Goal: Task Accomplishment & Management: Complete application form

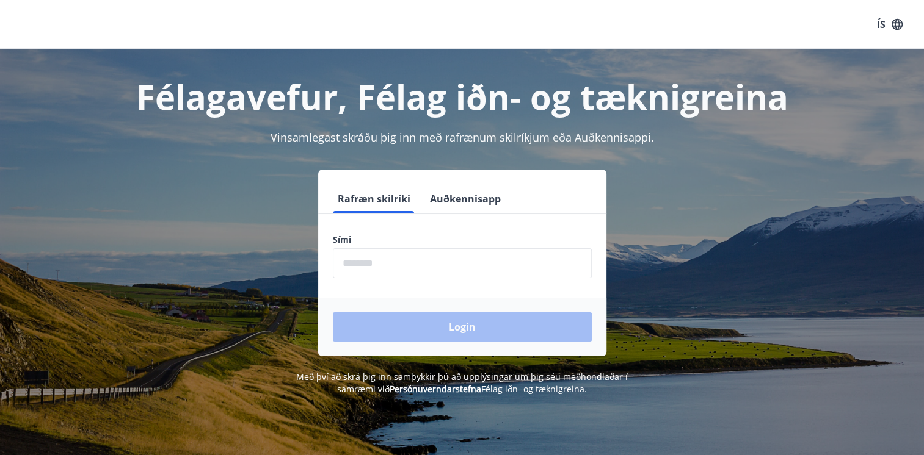
click at [380, 269] on input "phone" at bounding box center [462, 263] width 259 height 30
type input "********"
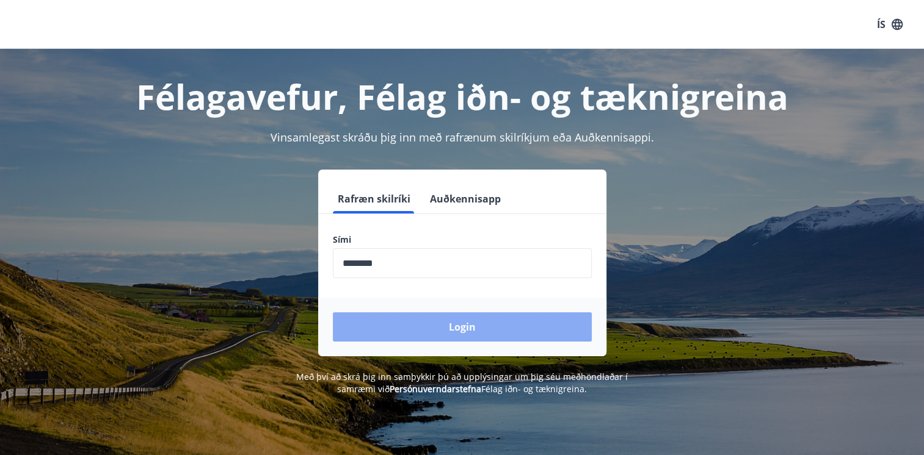
click at [479, 320] on button "Login" at bounding box center [462, 327] width 259 height 29
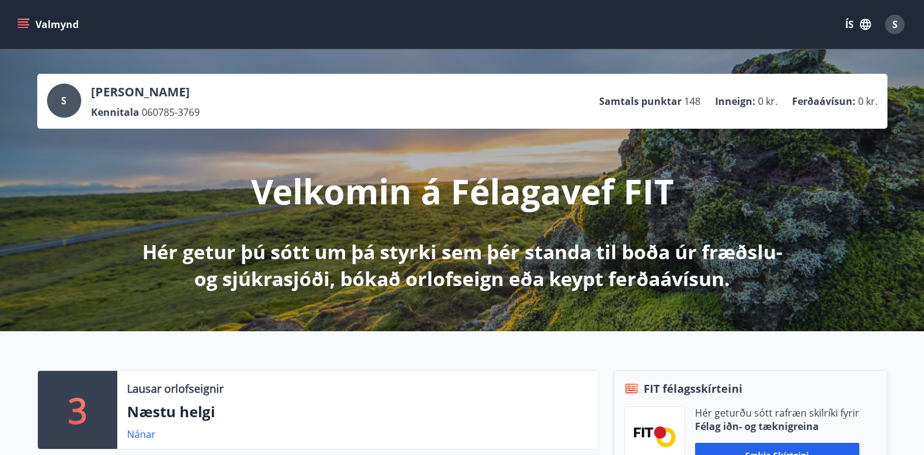
click at [27, 20] on icon "menu" at bounding box center [23, 24] width 12 height 12
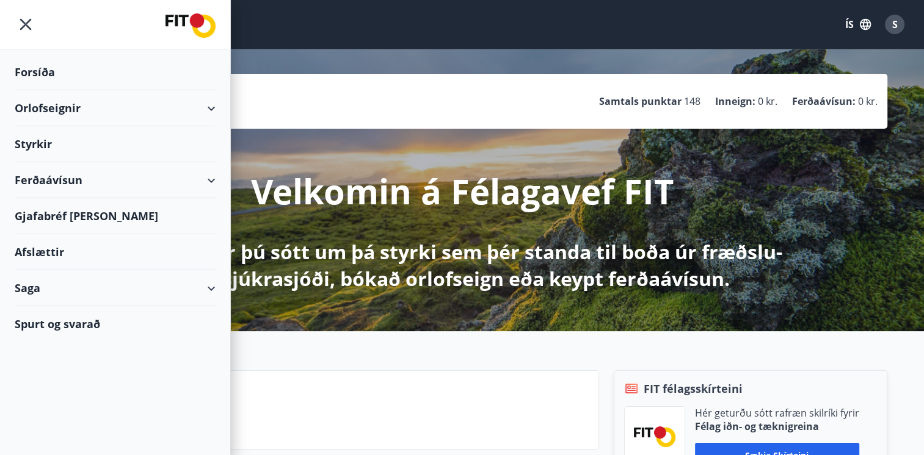
click at [39, 90] on div "Styrkir" at bounding box center [115, 72] width 201 height 36
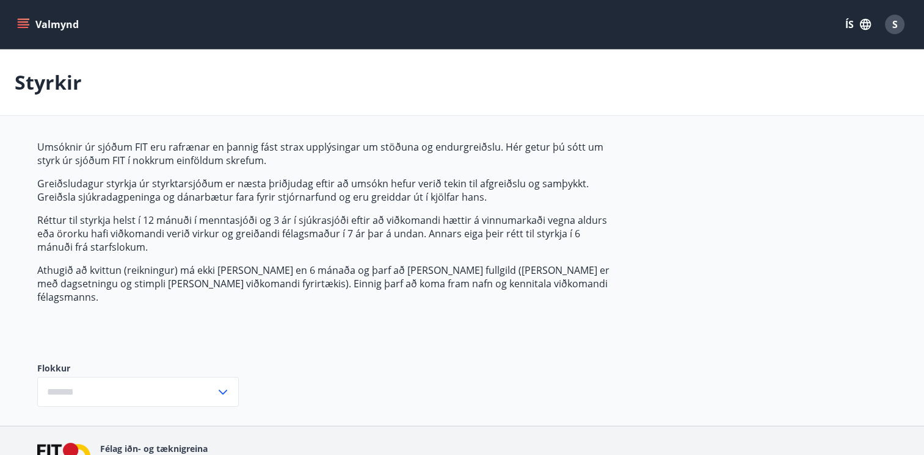
type input "***"
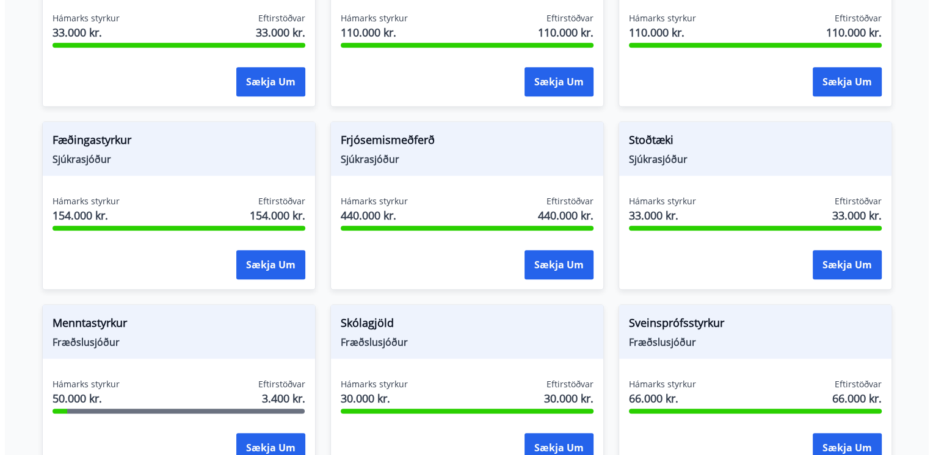
scroll to position [855, 0]
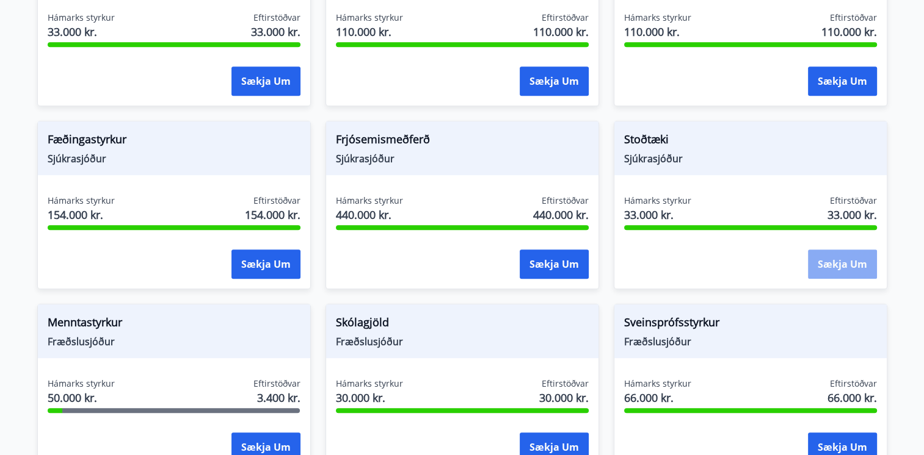
click at [842, 250] on button "Sækja um" at bounding box center [842, 264] width 69 height 29
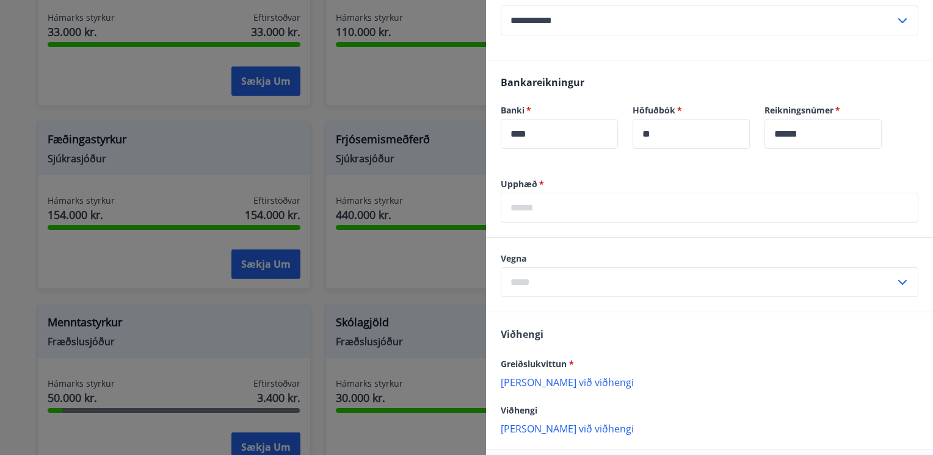
scroll to position [366, 0]
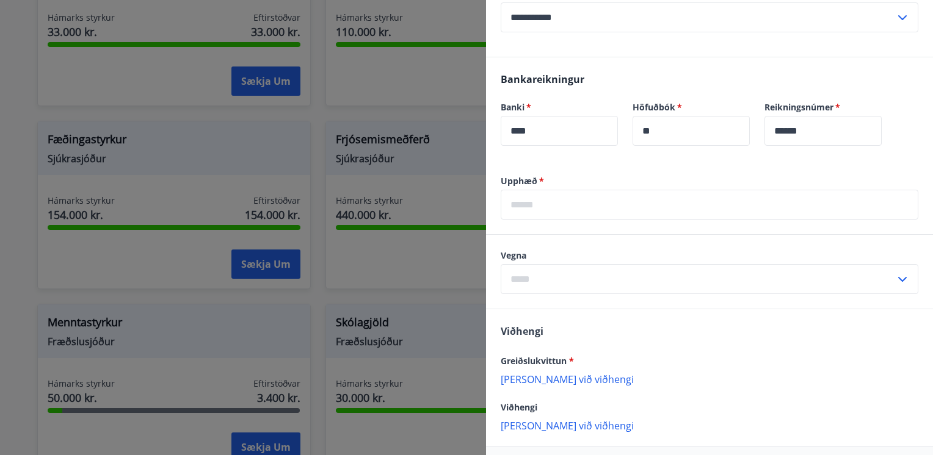
click at [597, 209] on input "text" at bounding box center [710, 205] width 418 height 30
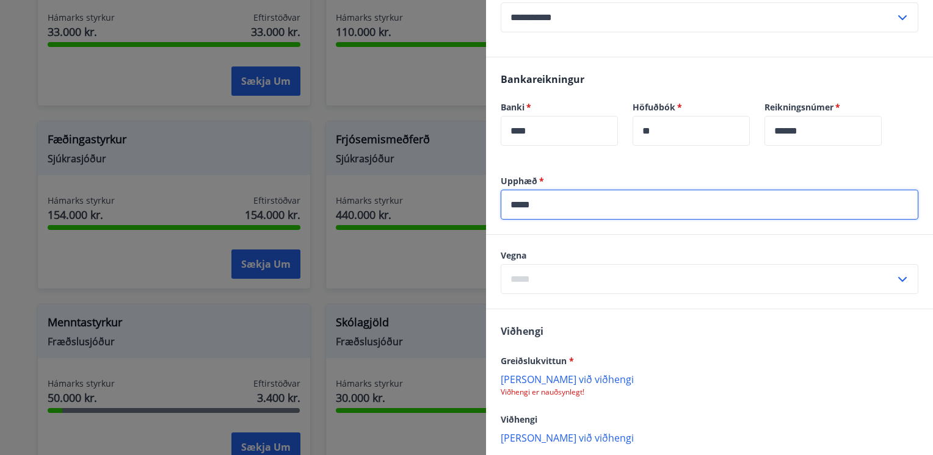
type input "*****"
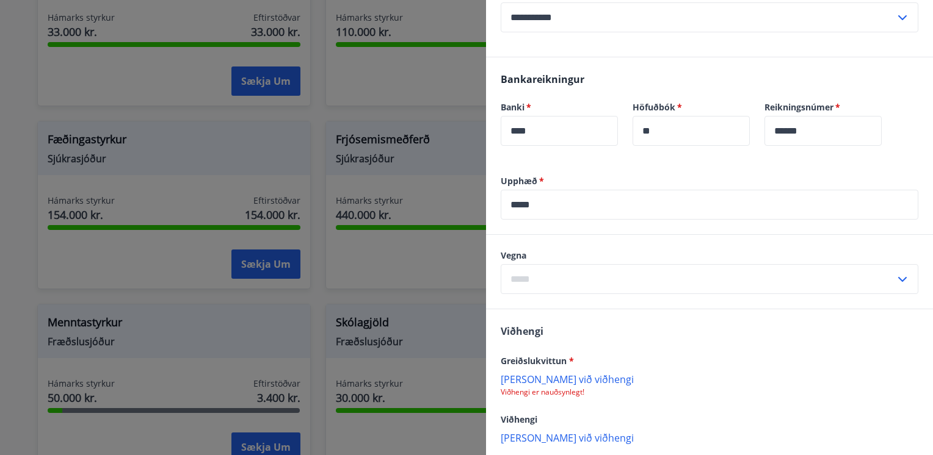
click at [895, 272] on icon at bounding box center [902, 279] width 15 height 15
click at [526, 307] on li "Innlegg" at bounding box center [709, 305] width 416 height 22
type input "*******"
click at [557, 376] on p "[PERSON_NAME] við viðhengi" at bounding box center [710, 379] width 418 height 12
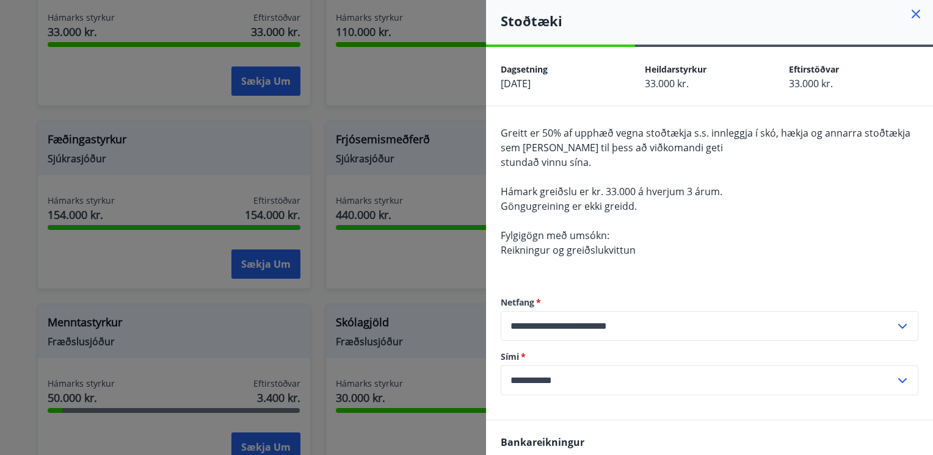
scroll to position [430, 0]
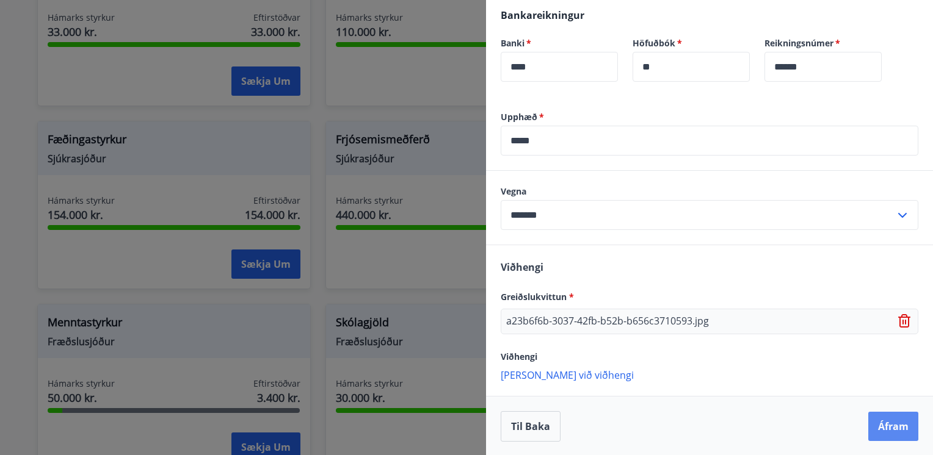
click at [879, 421] on button "Áfram" at bounding box center [893, 426] width 50 height 29
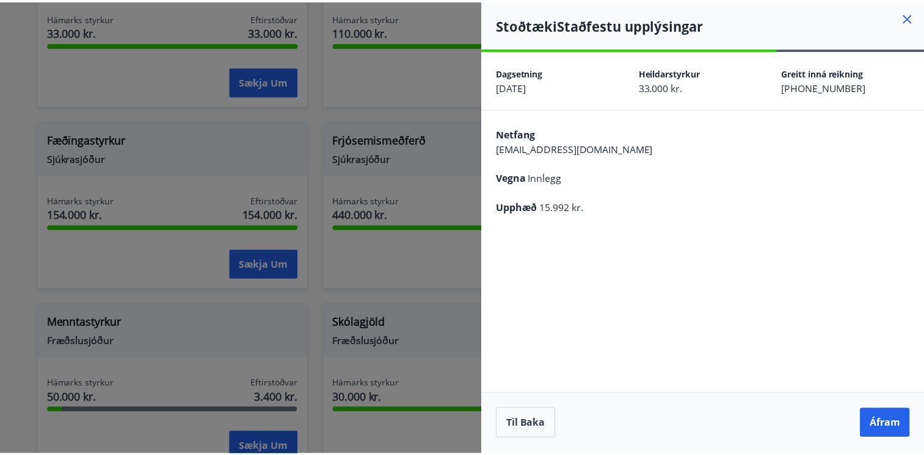
scroll to position [0, 0]
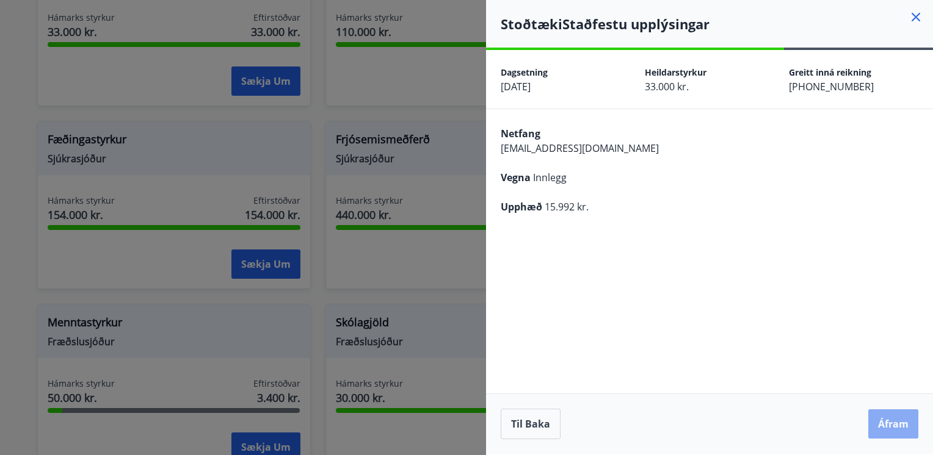
click at [893, 419] on button "Áfram" at bounding box center [893, 424] width 50 height 29
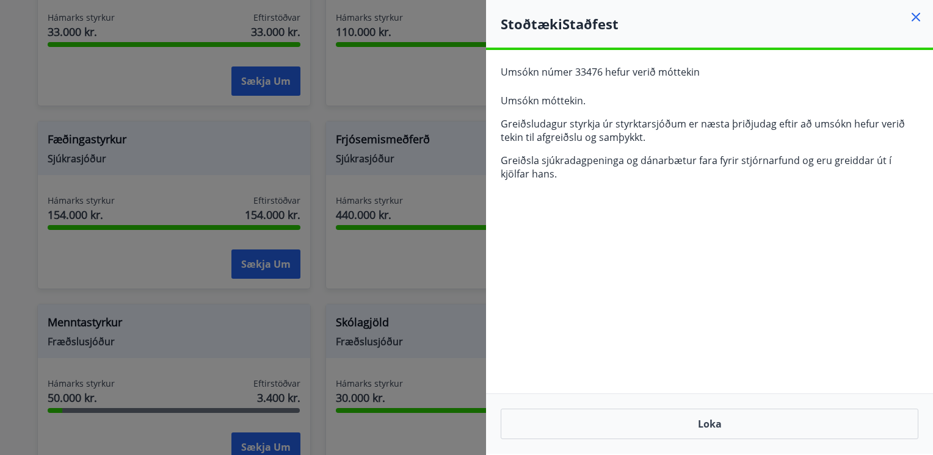
click at [910, 20] on icon at bounding box center [915, 17] width 15 height 15
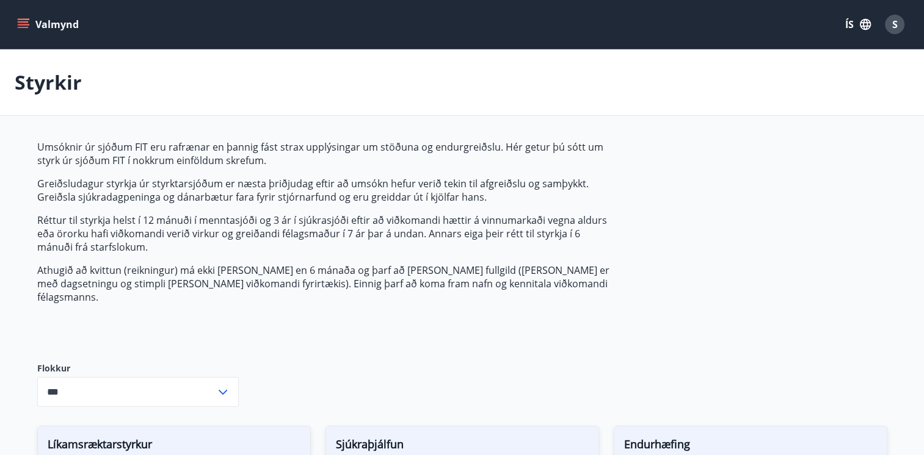
click at [886, 26] on div "S" at bounding box center [895, 25] width 20 height 20
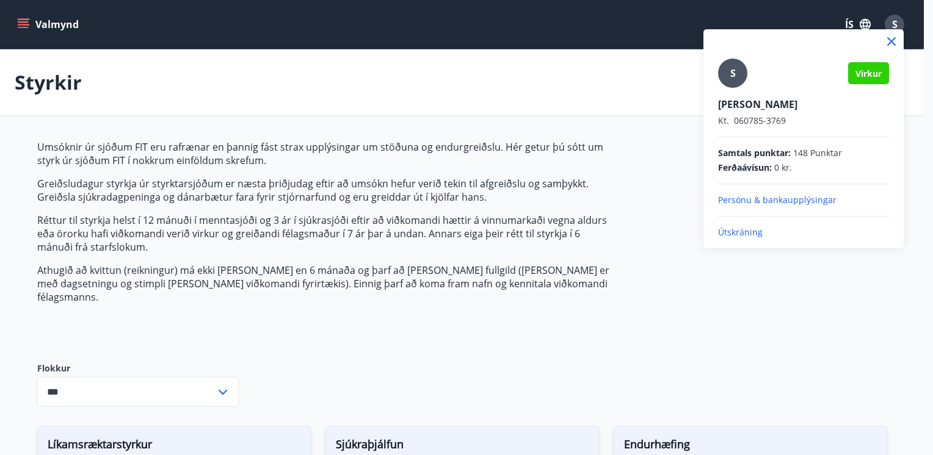
click at [745, 230] on p "Útskráning" at bounding box center [803, 232] width 171 height 12
